Goal: Task Accomplishment & Management: Manage account settings

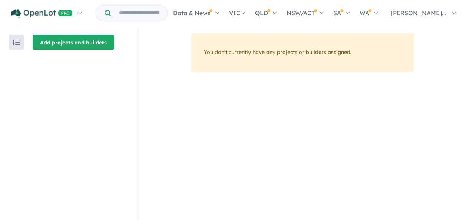
click at [81, 41] on button "Add projects and builders" at bounding box center [74, 42] width 82 height 15
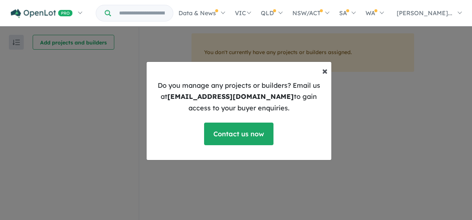
click at [322, 68] on span "×" at bounding box center [325, 70] width 6 height 13
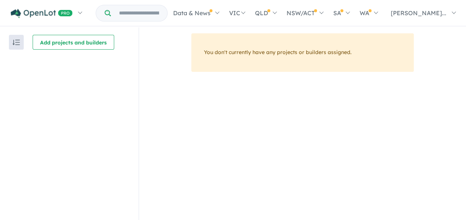
scroll to position [6, 0]
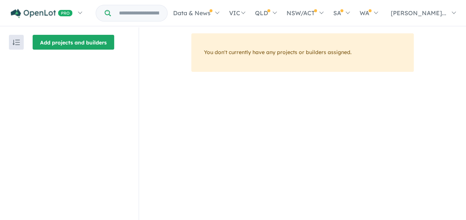
click at [73, 42] on button "Add projects and builders" at bounding box center [74, 42] width 82 height 15
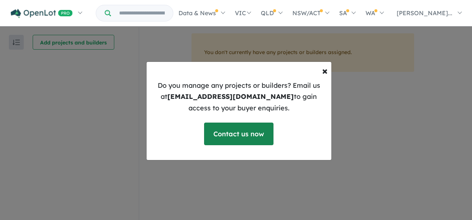
click at [217, 134] on link "Contact us now" at bounding box center [238, 134] width 69 height 23
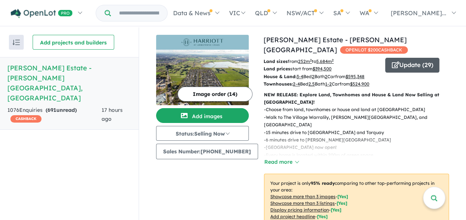
click at [402, 59] on button "Update ( 29 )" at bounding box center [412, 65] width 54 height 15
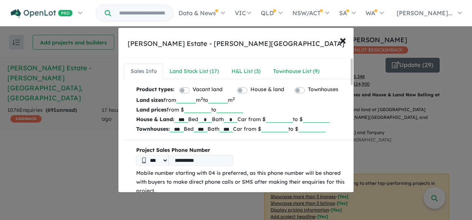
click at [196, 100] on input "***" at bounding box center [186, 99] width 20 height 7
type input "*"
type input "***"
click at [202, 128] on input "***" at bounding box center [201, 128] width 14 height 7
type input "***"
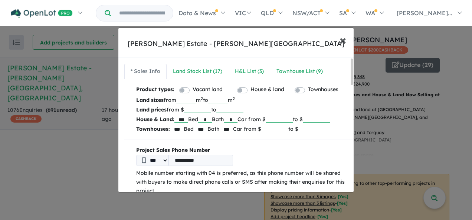
click at [345, 38] on span "×" at bounding box center [342, 40] width 7 height 16
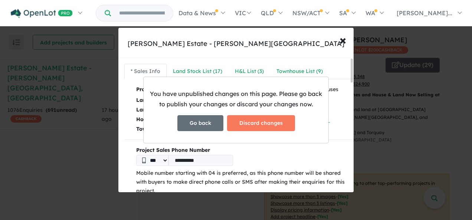
click at [211, 122] on button "Go back" at bounding box center [200, 123] width 46 height 16
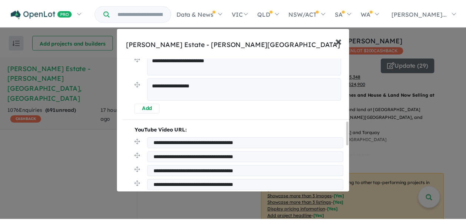
scroll to position [644, 0]
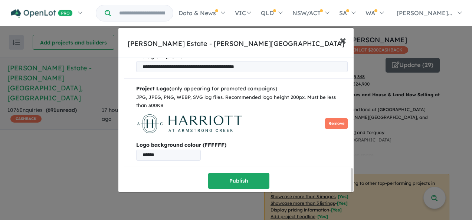
click at [343, 40] on span "×" at bounding box center [342, 40] width 7 height 16
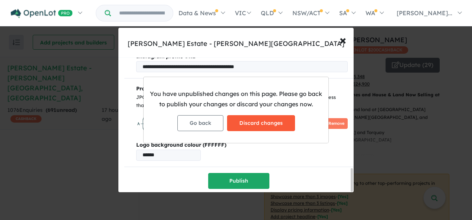
click at [265, 120] on button "Discard changes" at bounding box center [261, 123] width 68 height 16
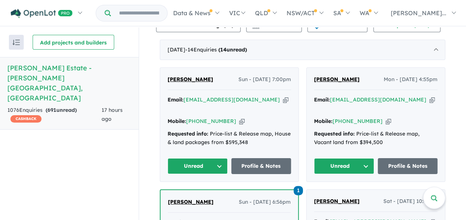
scroll to position [306, 0]
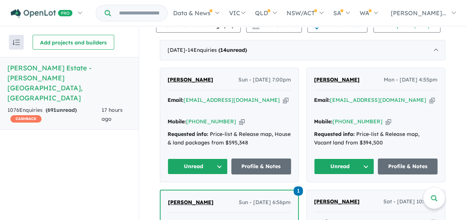
click at [218, 162] on button "Unread" at bounding box center [198, 167] width 60 height 16
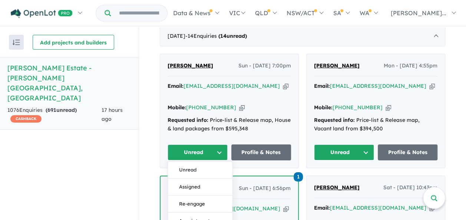
scroll to position [321, 0]
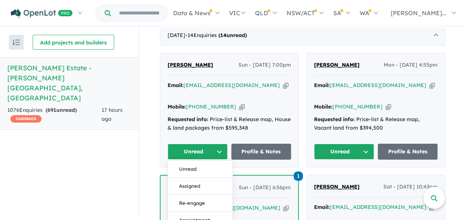
click at [189, 67] on span "[PERSON_NAME]" at bounding box center [191, 65] width 46 height 7
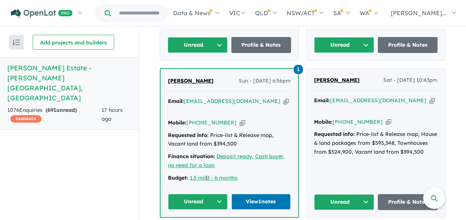
scroll to position [428, 0]
click at [255, 194] on link "View 1 notes" at bounding box center [261, 202] width 60 height 16
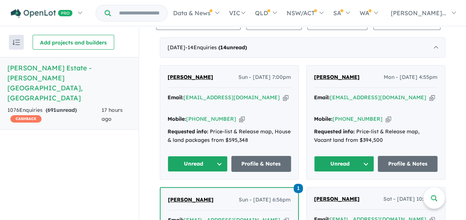
scroll to position [307, 0]
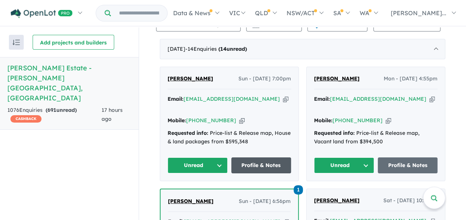
click at [254, 159] on link "Profile & Notes" at bounding box center [261, 166] width 60 height 16
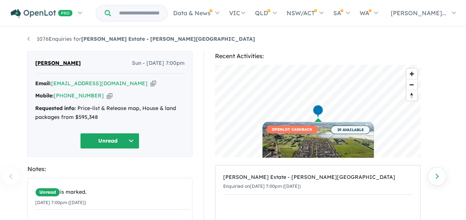
click at [133, 135] on button "Unread" at bounding box center [109, 141] width 59 height 16
click at [155, 140] on div "Unread Unread Assigned Re-engage Appointment Made an offer Holding deposit Cont…" at bounding box center [109, 141] width 149 height 16
click at [410, 85] on span "Zoom out" at bounding box center [411, 85] width 11 height 10
